Goal: Task Accomplishment & Management: Manage account settings

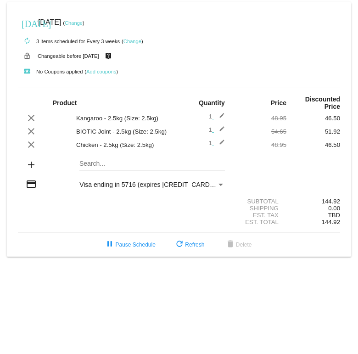
click at [138, 39] on link "Change" at bounding box center [133, 42] width 18 height 6
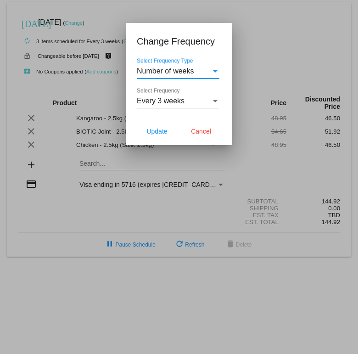
click at [292, 49] on div at bounding box center [179, 177] width 358 height 354
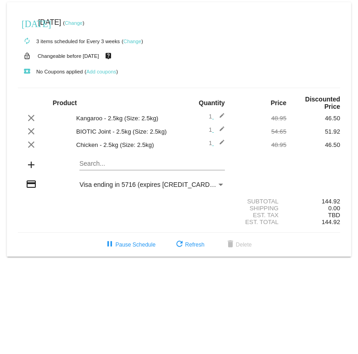
click at [93, 18] on div "[DATE] [DATE] ( Change )" at bounding box center [179, 22] width 323 height 18
click at [83, 23] on link "Change" at bounding box center [74, 23] width 18 height 6
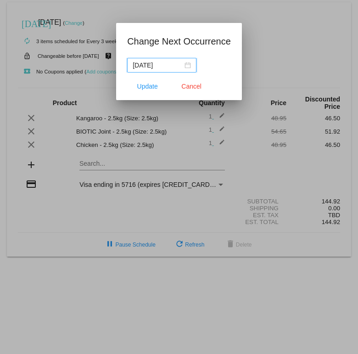
click at [171, 65] on input "[DATE]" at bounding box center [158, 65] width 50 height 10
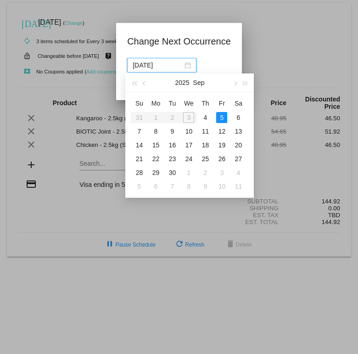
click at [229, 131] on td "12" at bounding box center [222, 132] width 17 height 14
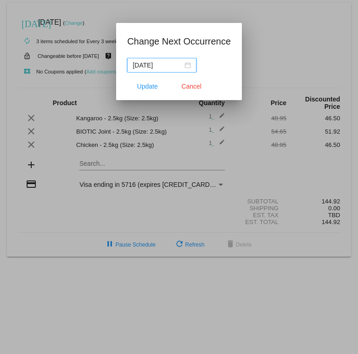
click at [171, 64] on input "[DATE]" at bounding box center [158, 65] width 50 height 10
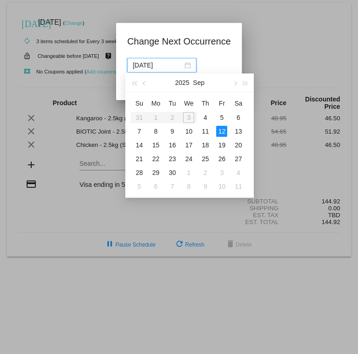
click at [173, 144] on div "16" at bounding box center [172, 145] width 11 height 11
type input "[DATE]"
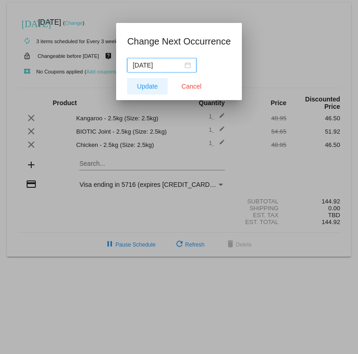
click at [146, 87] on span "Update" at bounding box center [147, 86] width 21 height 7
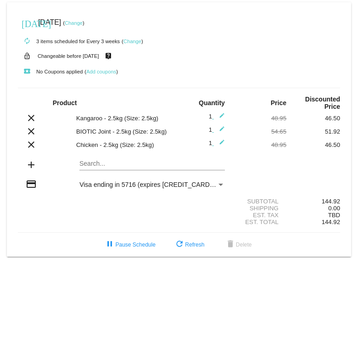
click at [33, 121] on mat-icon "clear" at bounding box center [31, 118] width 11 height 11
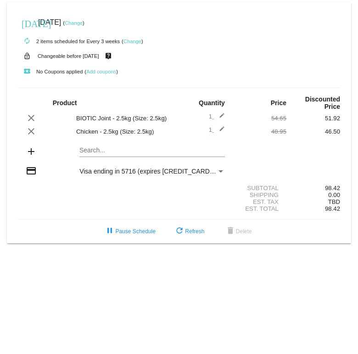
click at [90, 169] on mat-card "[DATE] [DATE] ( Change ) autorenew 2 items scheduled for Every 3 weeks ( Change…" at bounding box center [179, 122] width 345 height 241
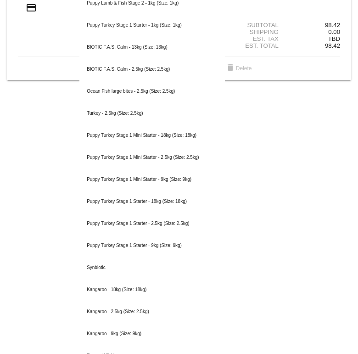
scroll to position [167, 0]
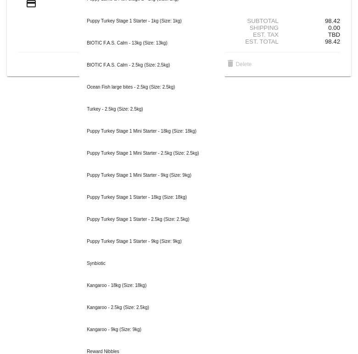
click at [102, 120] on div "Turkey - 2.5kg (Size: 2.5kg)" at bounding box center [152, 109] width 146 height 22
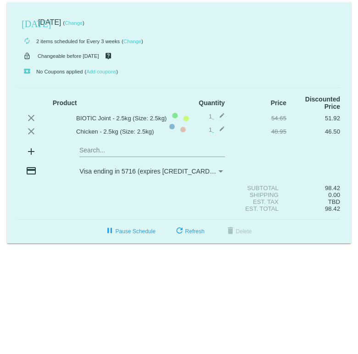
scroll to position [0, 0]
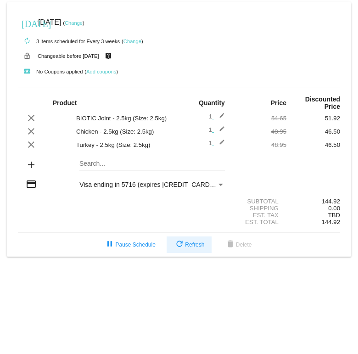
click at [195, 248] on span "refresh Refresh" at bounding box center [189, 245] width 30 height 6
